Goal: Task Accomplishment & Management: Use online tool/utility

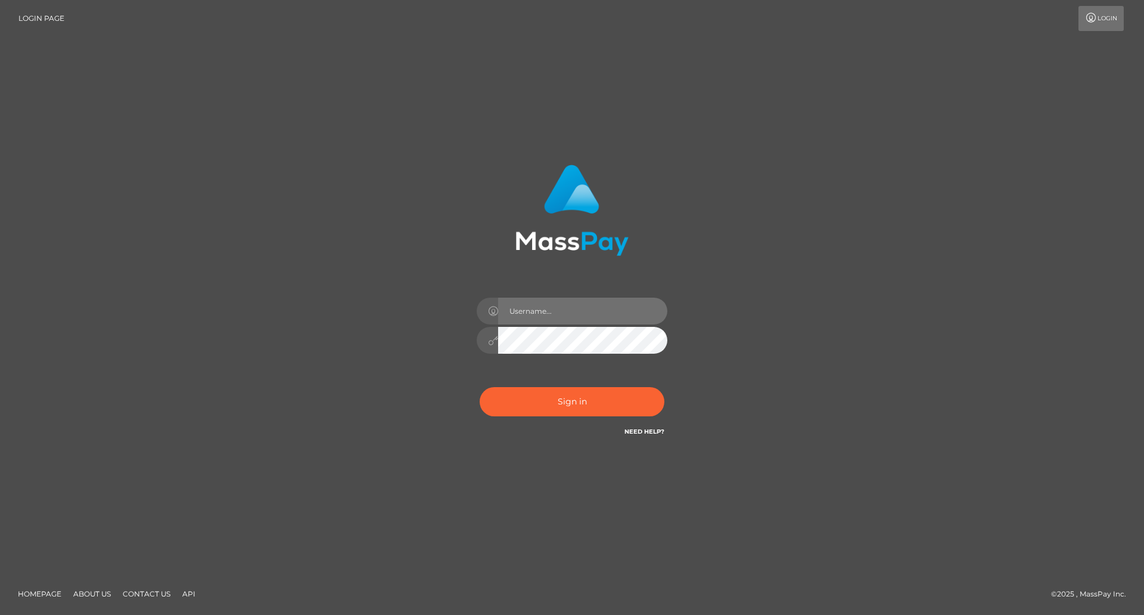
click at [557, 312] on input "text" at bounding box center [582, 310] width 169 height 27
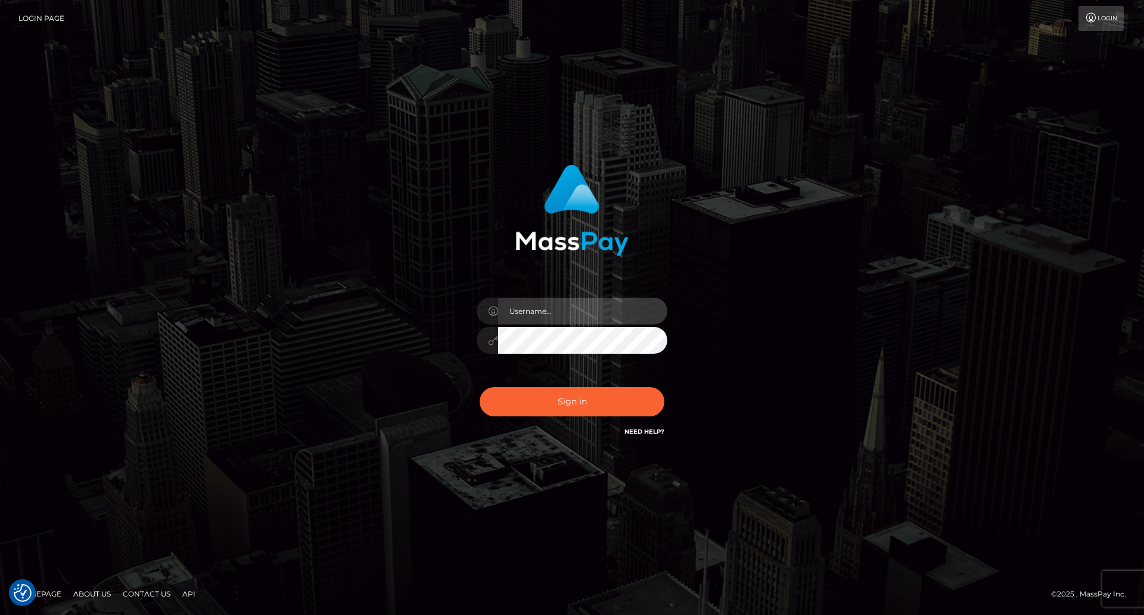
type input "Dimitrios_Thunes"
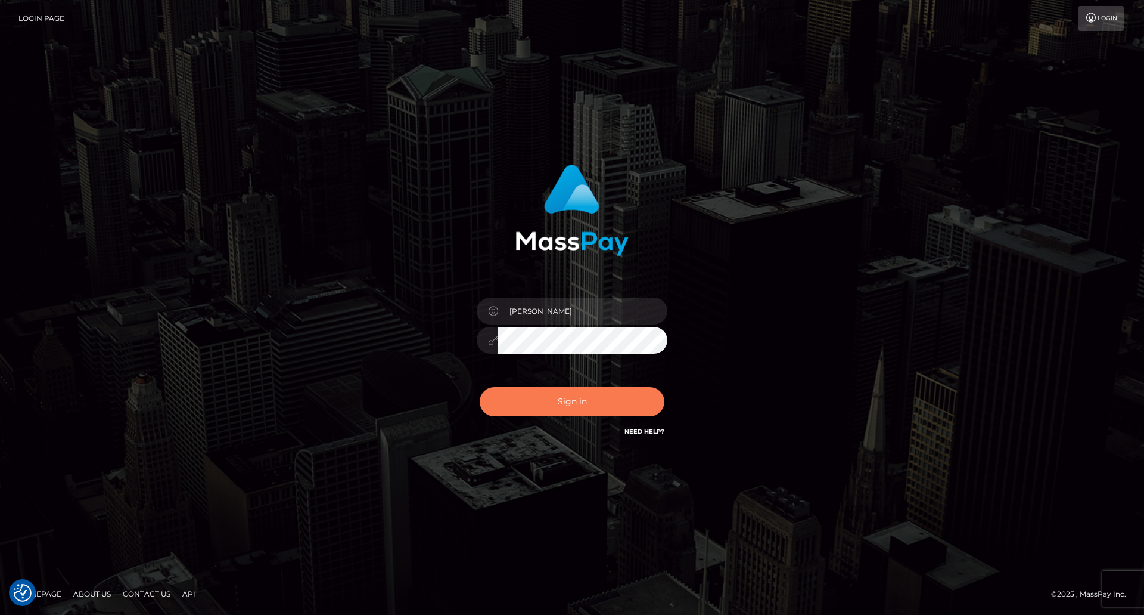
click at [534, 396] on button "Sign in" at bounding box center [572, 401] width 185 height 29
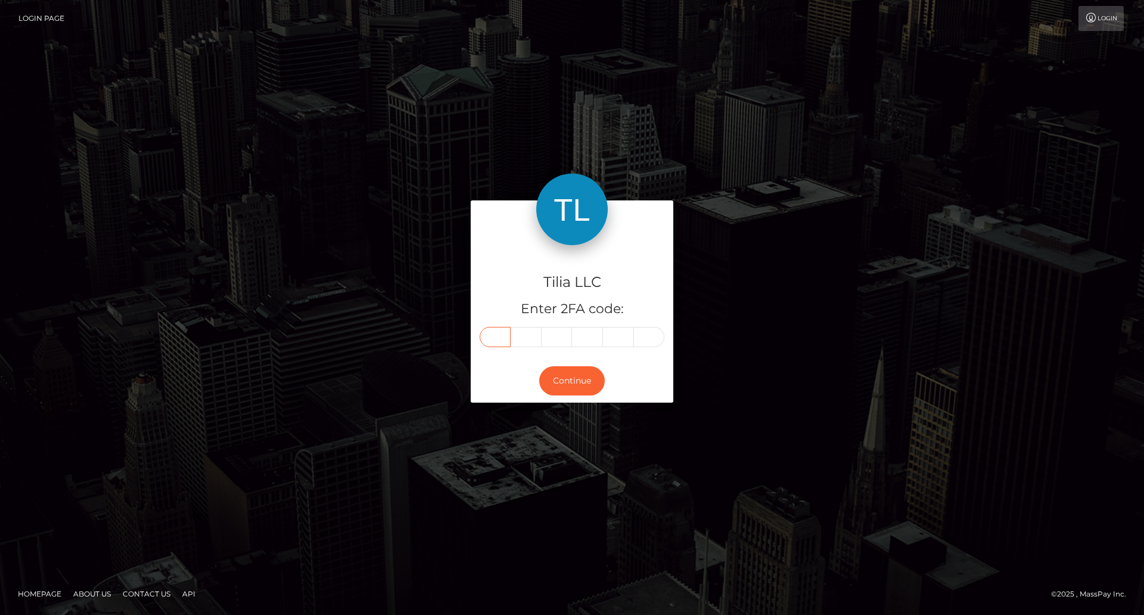
click at [494, 335] on input "text" at bounding box center [495, 337] width 31 height 20
type input "0"
type input "3"
type input "6"
type input "4"
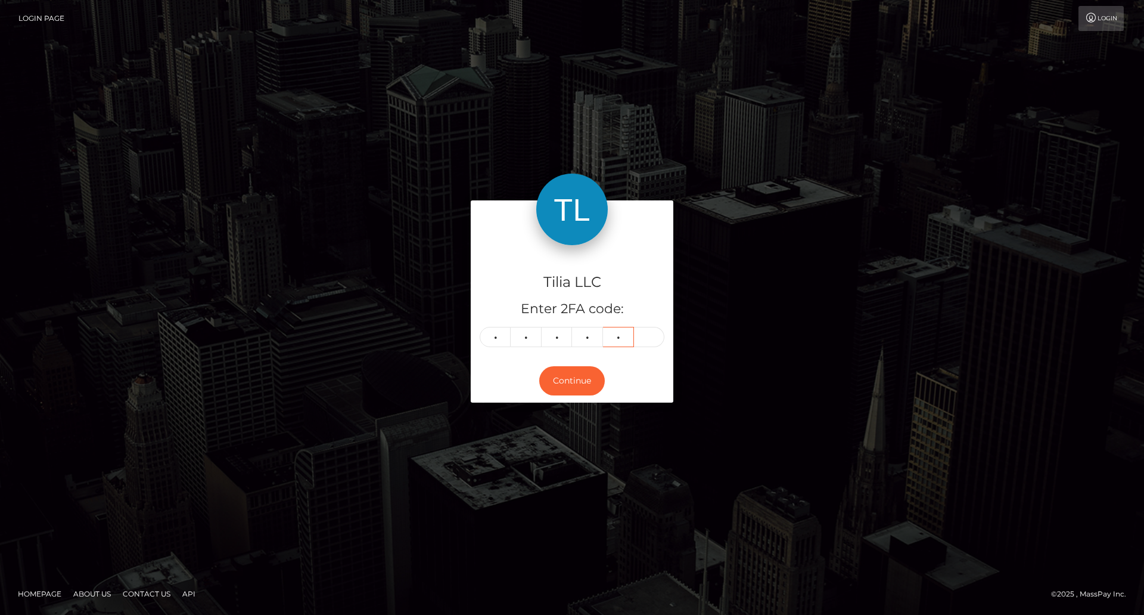
type input "6"
type input "8"
click at [563, 373] on button "Continue" at bounding box center [572, 380] width 66 height 29
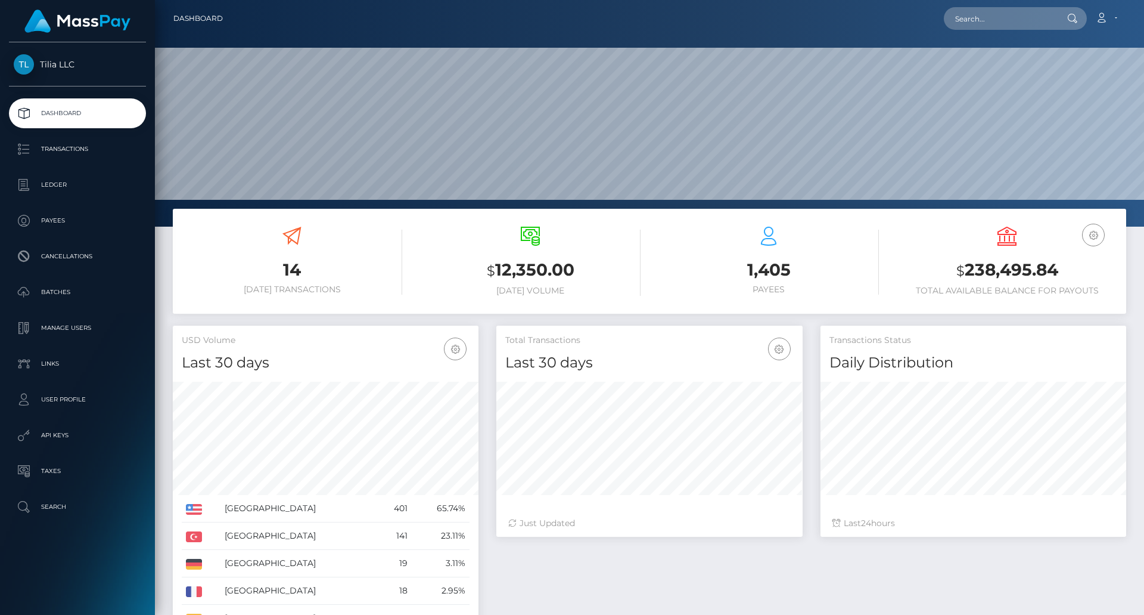
scroll to position [212, 306]
click at [79, 150] on p "Transactions" at bounding box center [78, 149] width 128 height 18
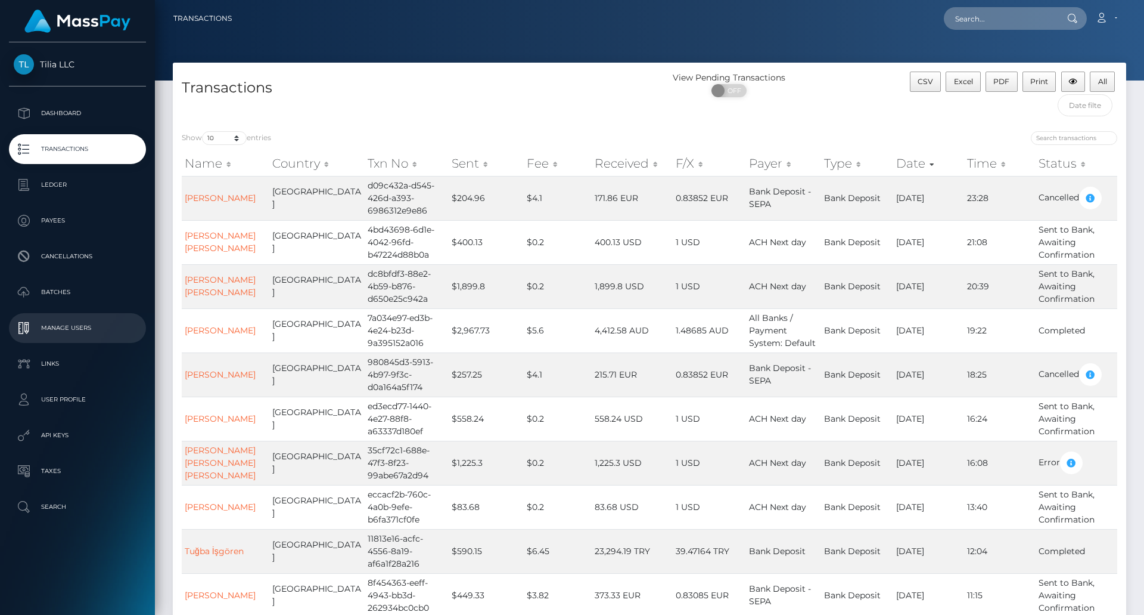
click at [93, 328] on p "Manage Users" at bounding box center [78, 328] width 128 height 18
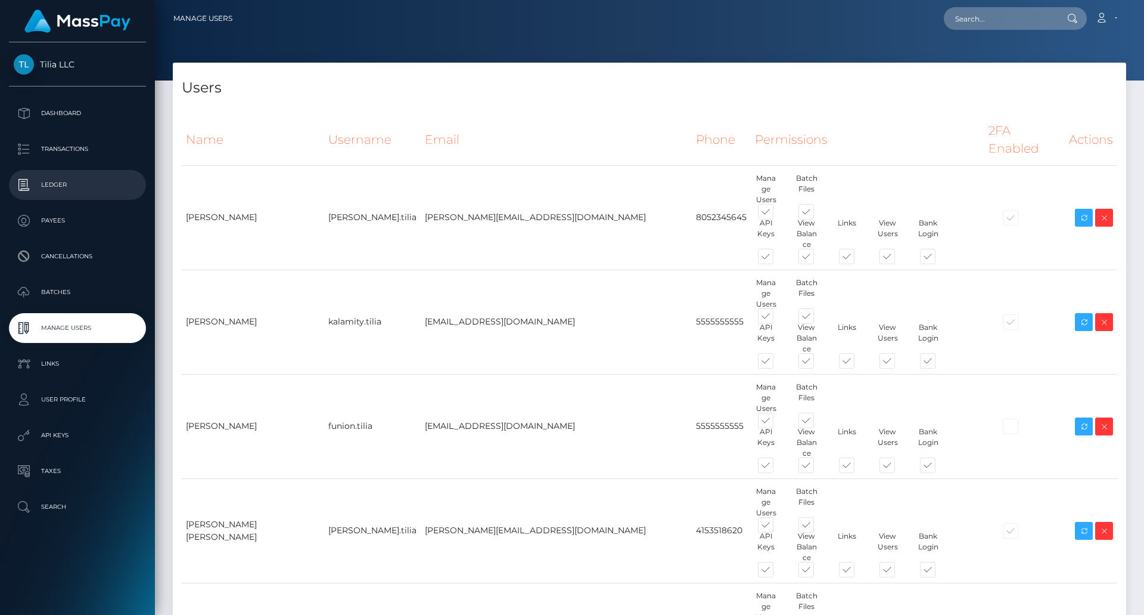
click at [92, 193] on p "Ledger" at bounding box center [78, 185] width 128 height 18
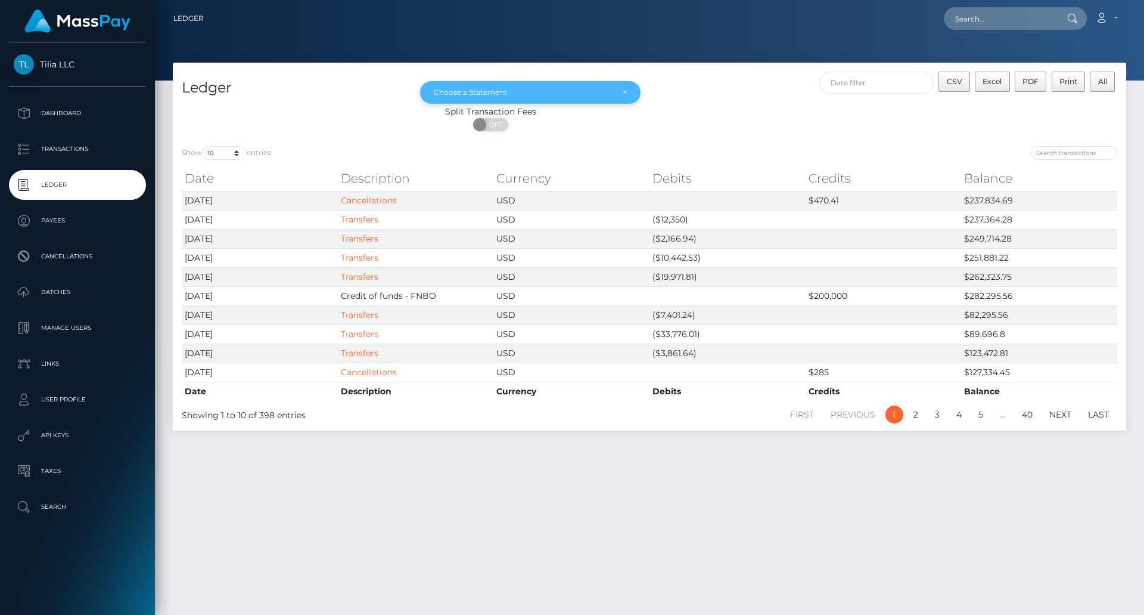
click at [625, 88] on div "Choose a Statement" at bounding box center [530, 93] width 193 height 10
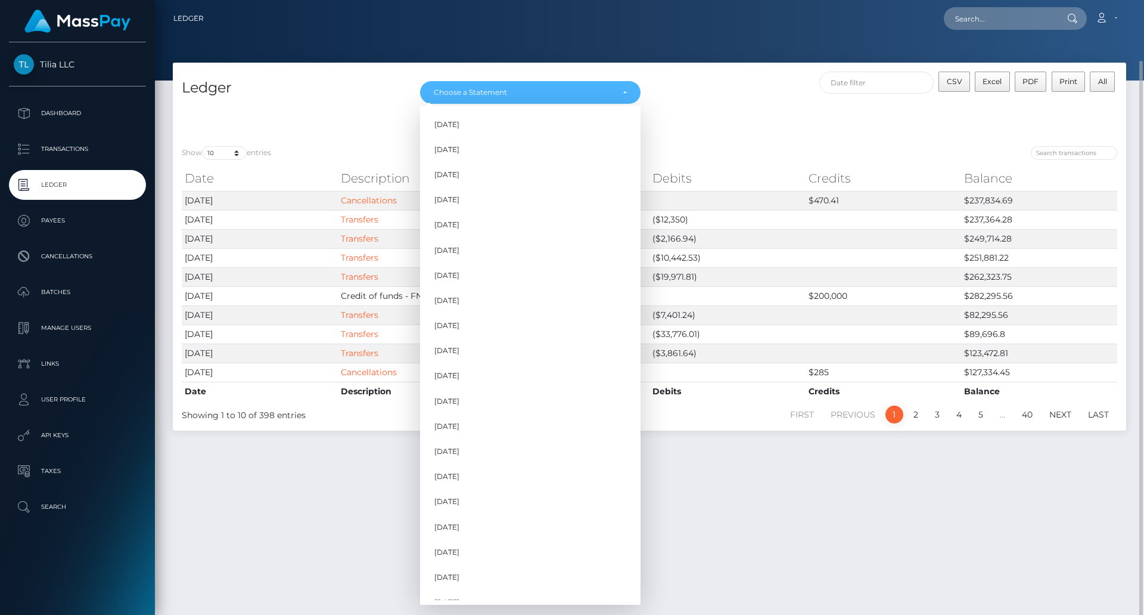
scroll to position [39, 0]
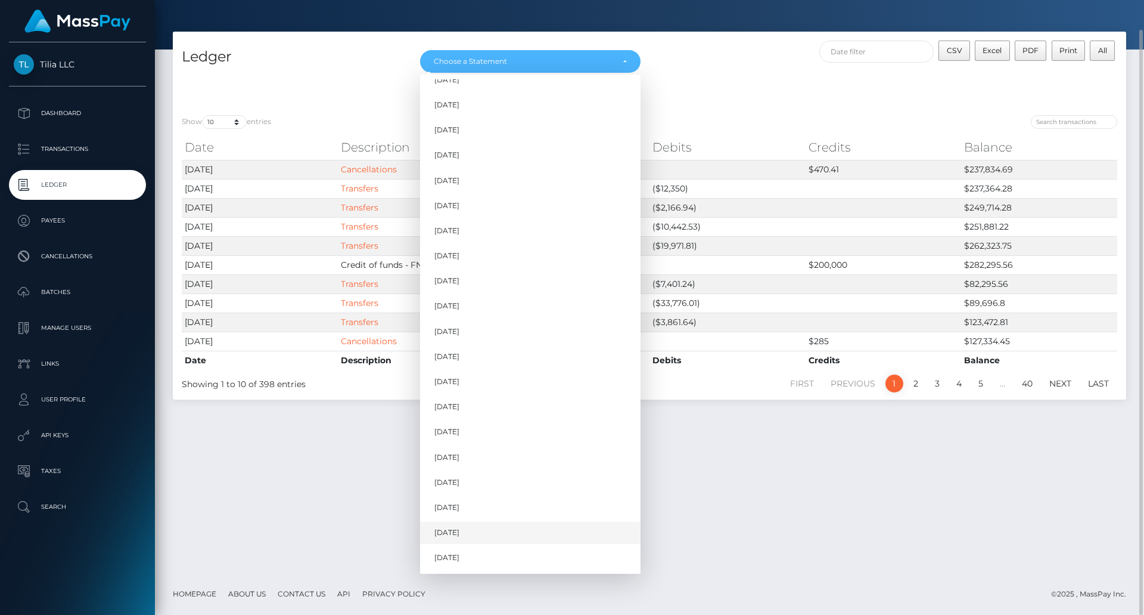
click at [485, 536] on link "[DATE]" at bounding box center [530, 533] width 221 height 22
select select "[DATE]"
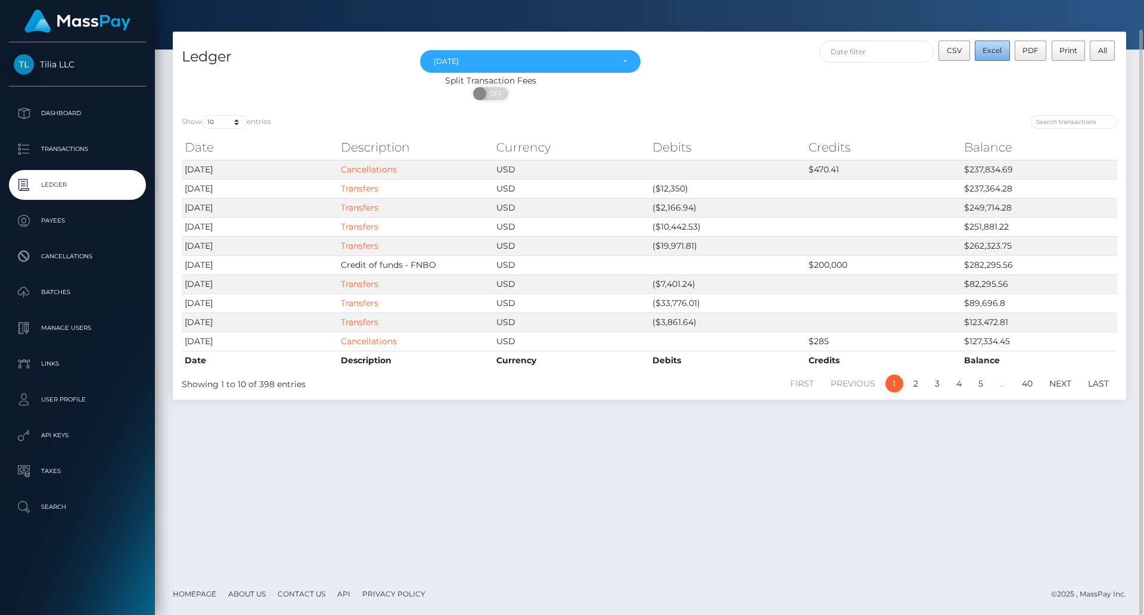
click at [993, 52] on span "Excel" at bounding box center [992, 50] width 19 height 9
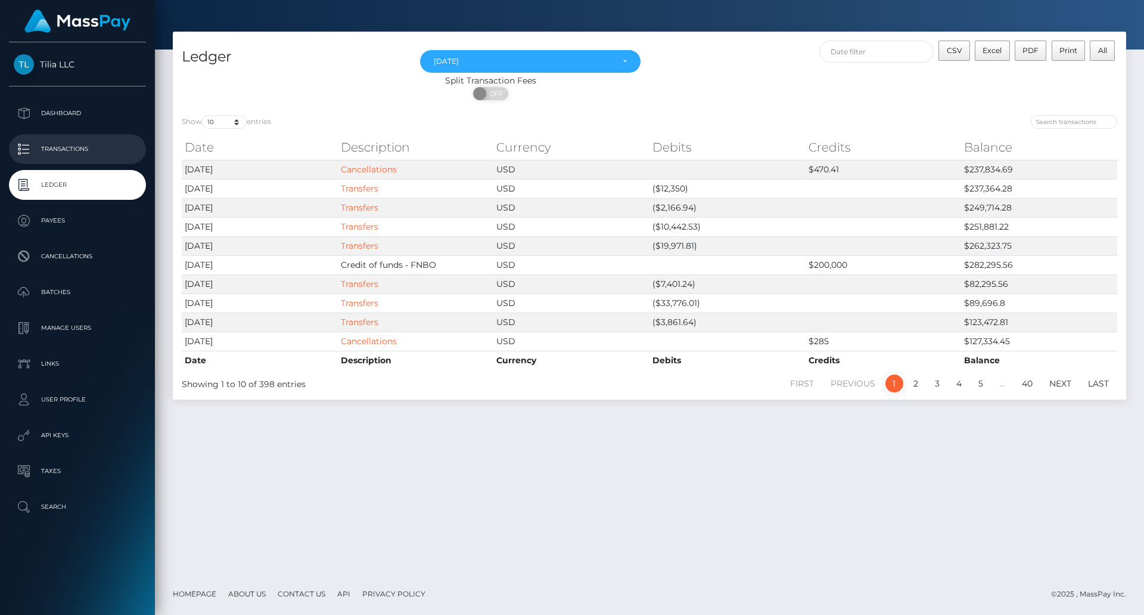
click at [104, 149] on p "Transactions" at bounding box center [78, 149] width 128 height 18
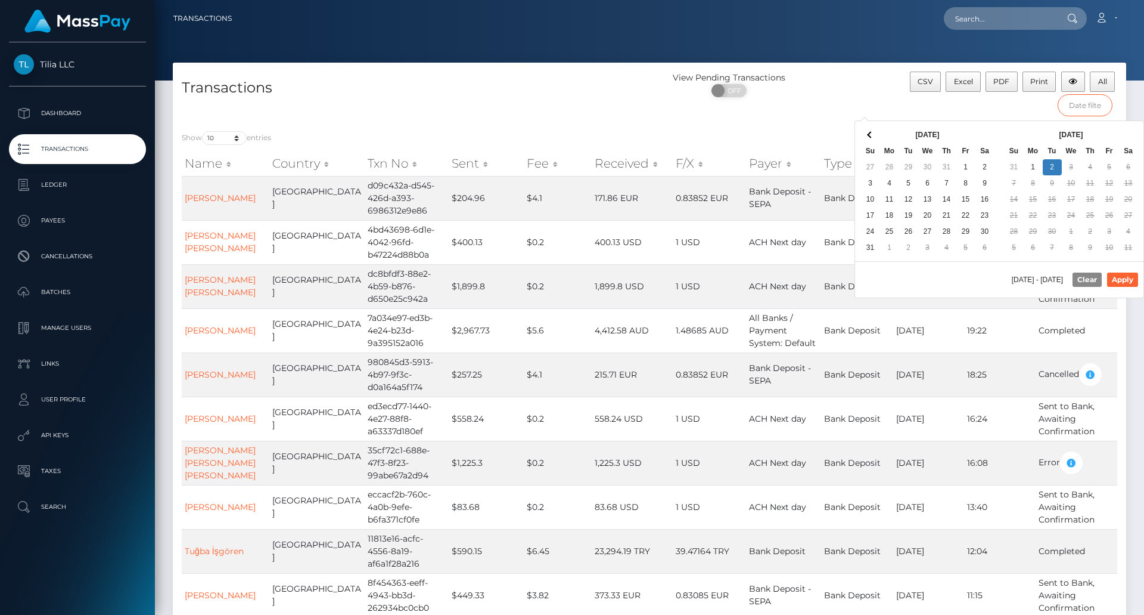
click at [1084, 112] on input "text" at bounding box center [1085, 105] width 55 height 22
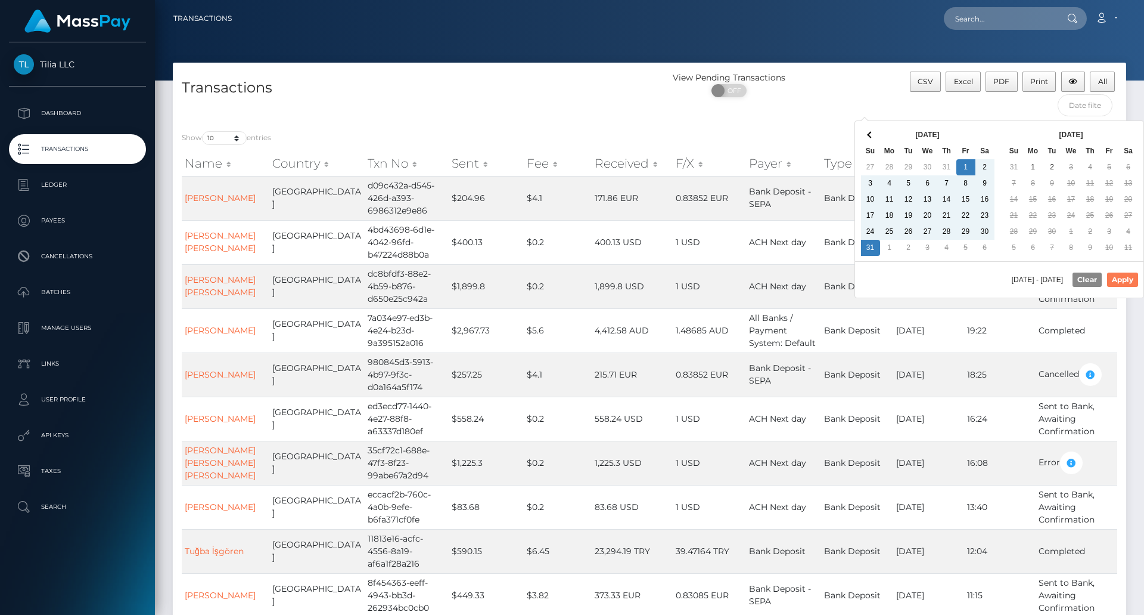
click at [1119, 280] on button "Apply" at bounding box center [1122, 279] width 31 height 14
type input "[DATE] - [DATE]"
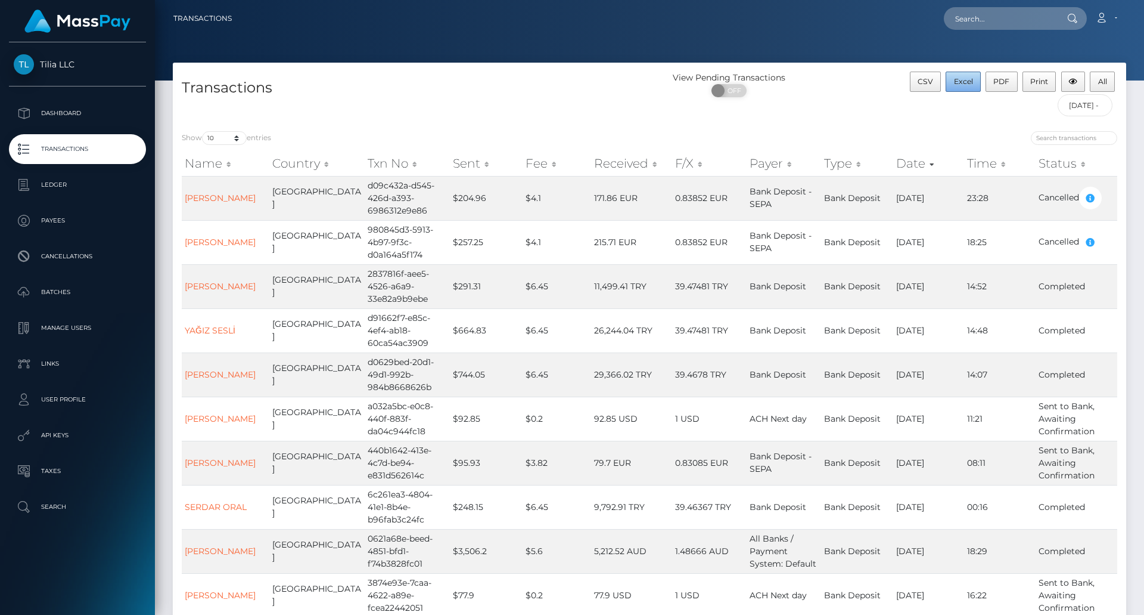
click at [972, 84] on span "Excel" at bounding box center [963, 81] width 19 height 9
click at [1114, 16] on link "Account" at bounding box center [1106, 18] width 35 height 25
click at [1081, 77] on link "Logout" at bounding box center [1078, 77] width 95 height 22
